Goal: Browse casually: Explore the website without a specific task or goal

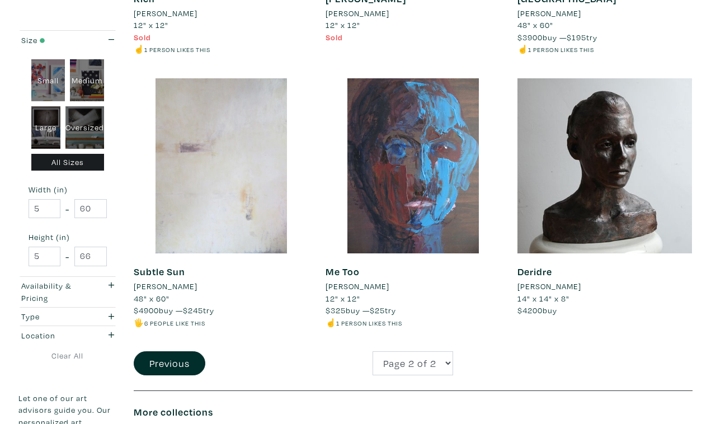
click at [209, 144] on div at bounding box center [221, 165] width 175 height 175
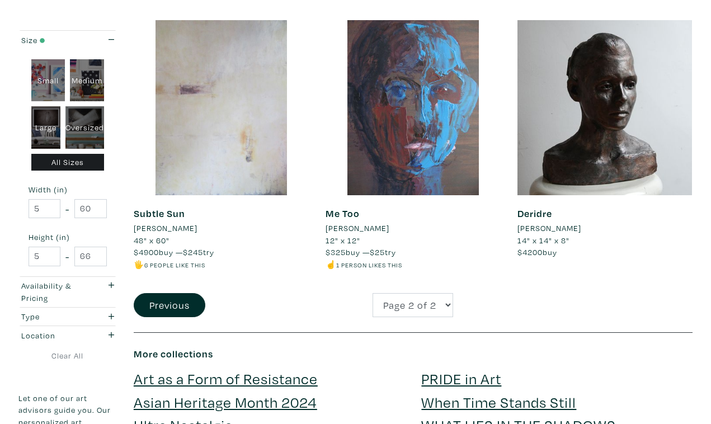
scroll to position [1038, 0]
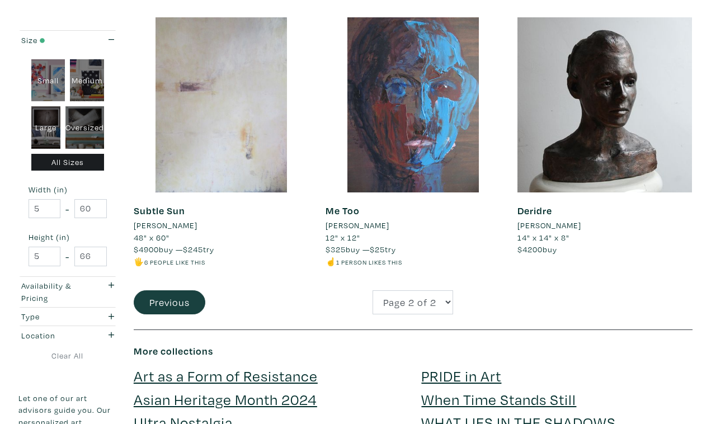
click at [178, 297] on button "Previous" at bounding box center [170, 302] width 72 height 24
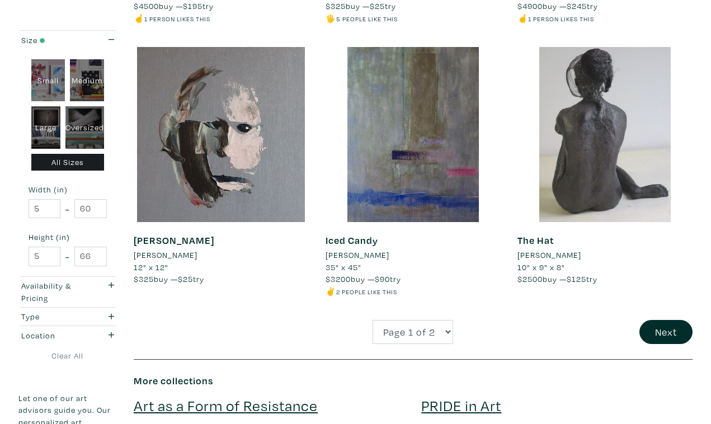
scroll to position [2079, 0]
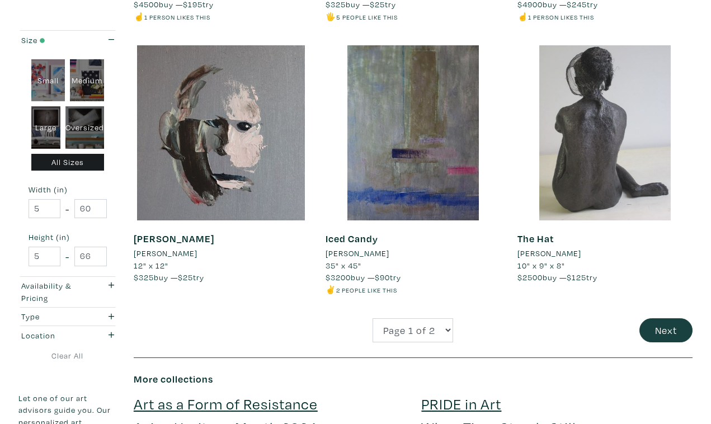
click at [652, 318] on button "Next" at bounding box center [665, 330] width 53 height 24
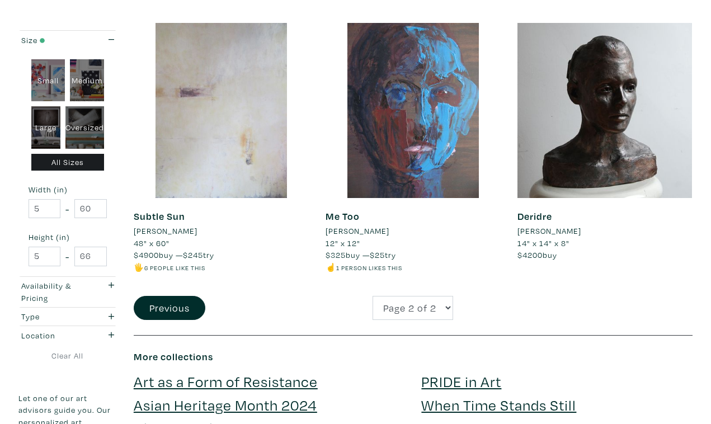
scroll to position [1038, 0]
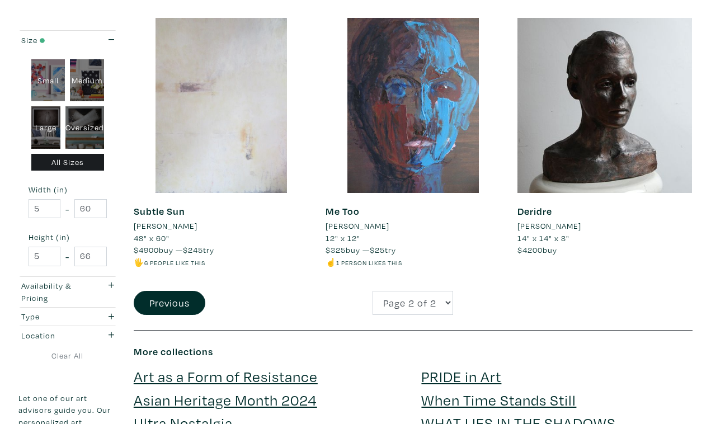
click at [216, 148] on div at bounding box center [221, 105] width 175 height 175
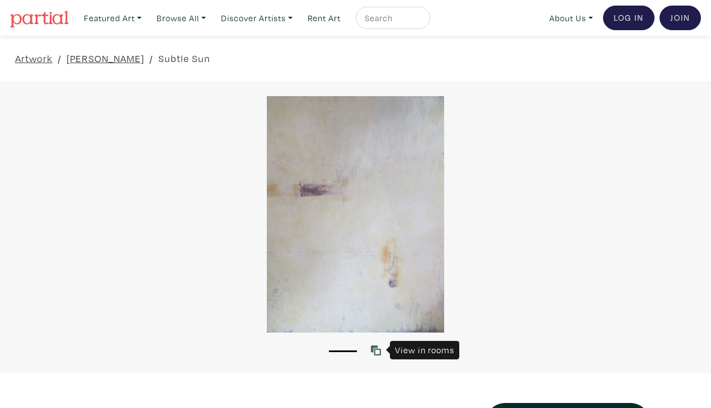
click at [372, 351] on icon at bounding box center [376, 351] width 10 height 10
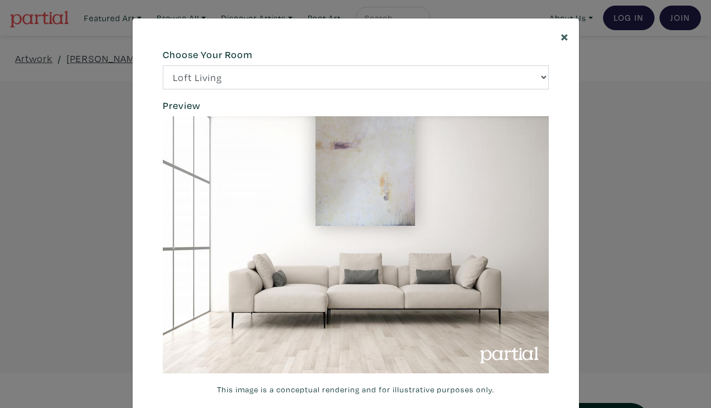
click at [563, 39] on span "×" at bounding box center [564, 36] width 8 height 20
